Goal: Task Accomplishment & Management: Manage account settings

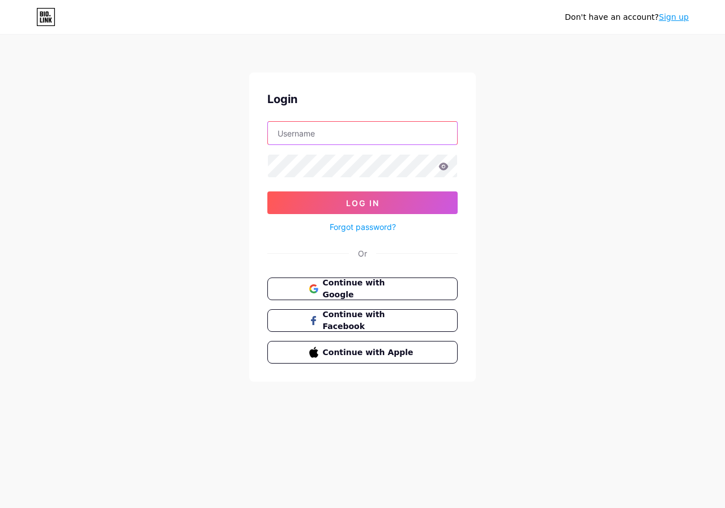
click at [377, 138] on input "text" at bounding box center [362, 133] width 189 height 23
click at [380, 141] on input "text" at bounding box center [362, 133] width 189 height 23
click at [332, 123] on input "text" at bounding box center [362, 133] width 189 height 23
click at [448, 507] on img at bounding box center [362, 515] width 725 height 14
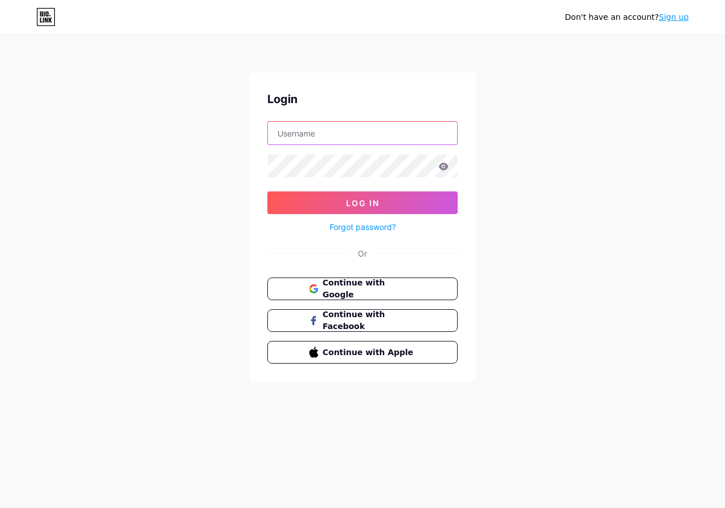
type input "titansteeldoor"
click at [454, 507] on img at bounding box center [362, 515] width 725 height 14
click at [424, 215] on div "Forgot password?" at bounding box center [362, 224] width 190 height 20
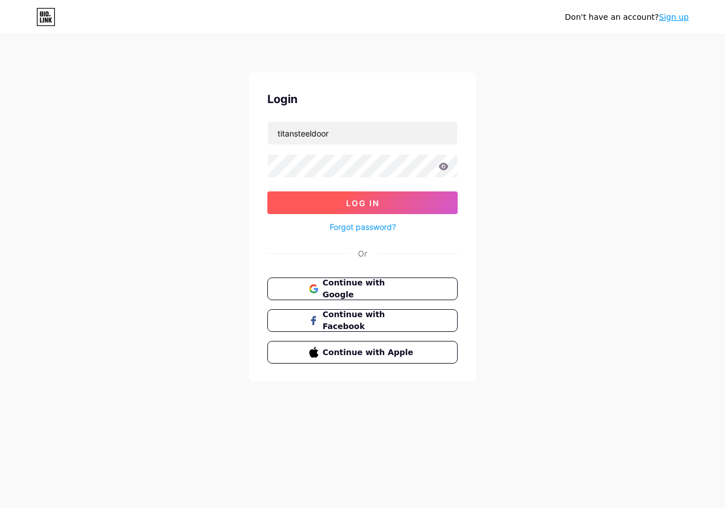
click at [423, 211] on button "Log In" at bounding box center [362, 202] width 190 height 23
